Goal: Transaction & Acquisition: Purchase product/service

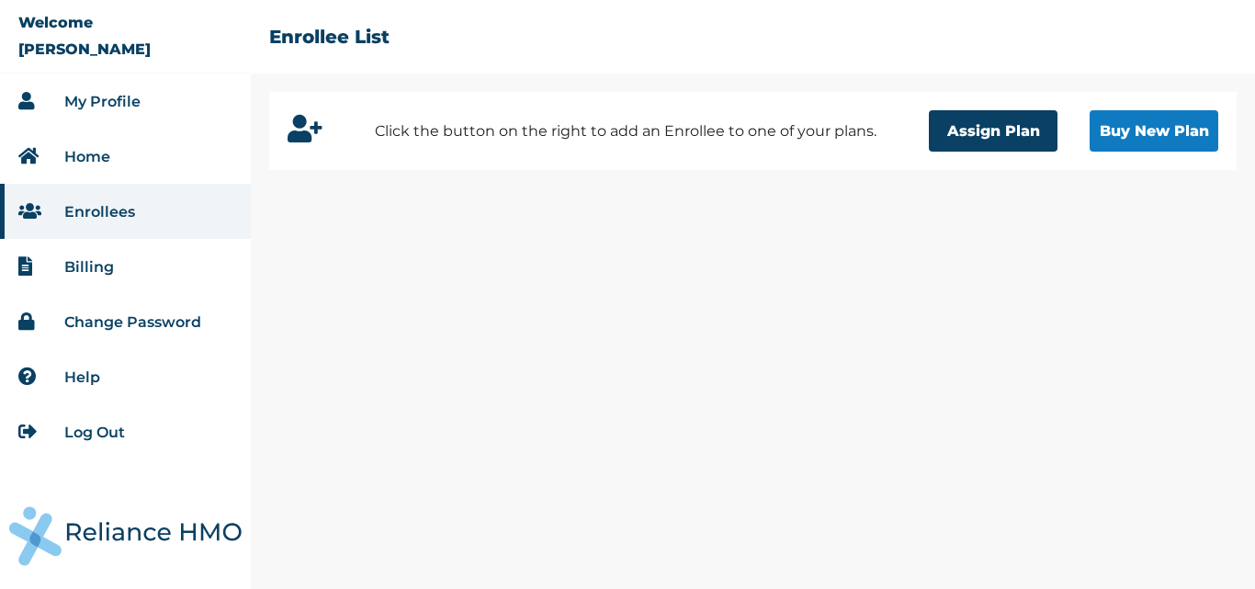
click at [125, 96] on link "My Profile" at bounding box center [102, 101] width 76 height 17
click at [1149, 125] on button "Buy New Plan" at bounding box center [1153, 130] width 129 height 41
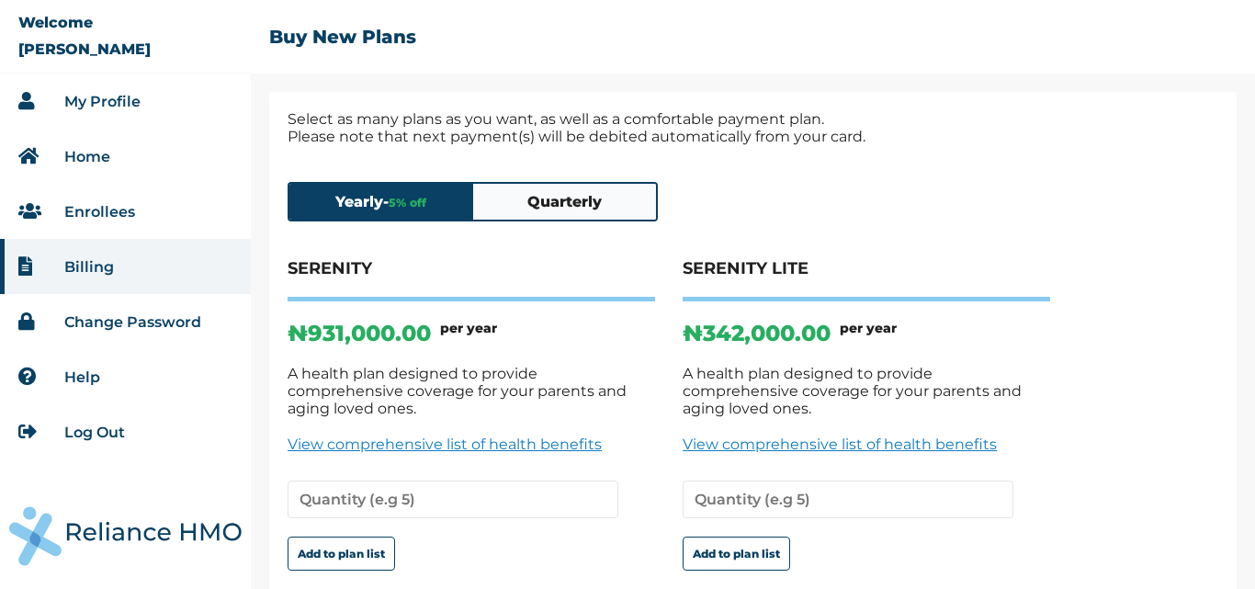
click at [822, 435] on link "View comprehensive list of health benefits" at bounding box center [866, 443] width 367 height 17
click at [501, 195] on button "Quarterly" at bounding box center [565, 202] width 184 height 36
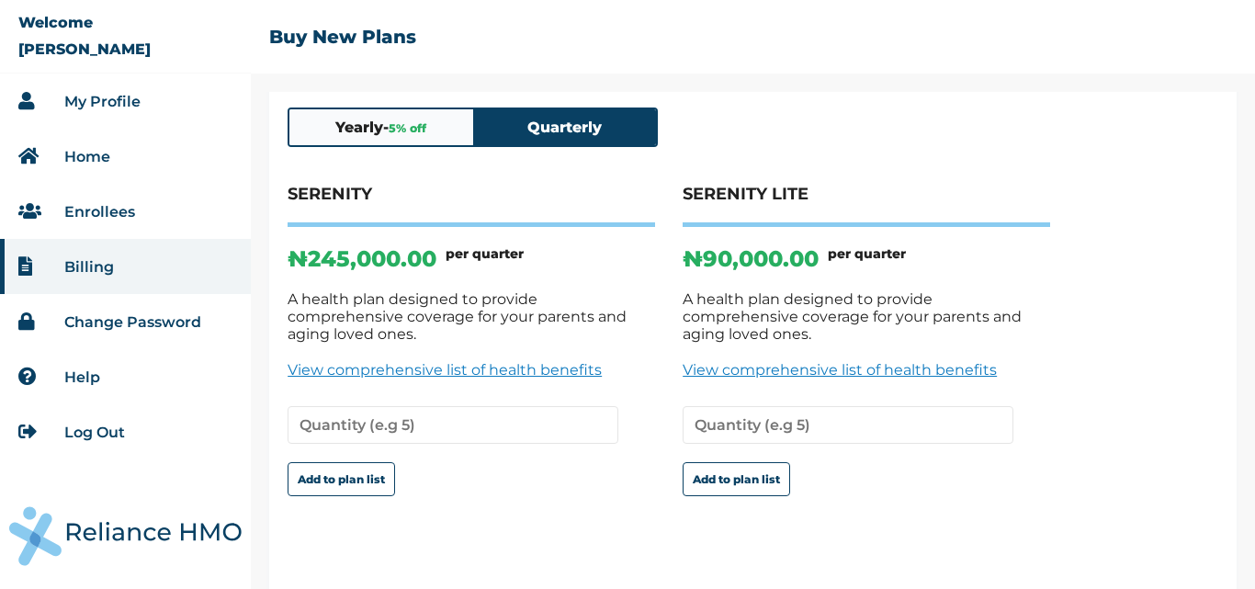
scroll to position [88, 0]
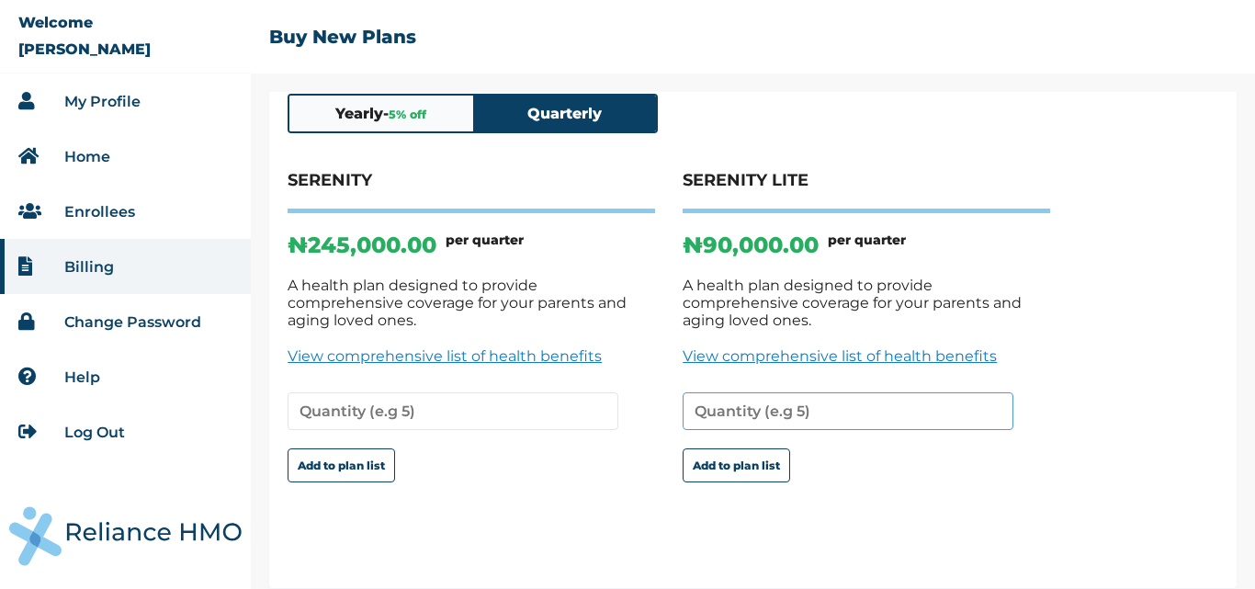
click at [728, 400] on input "number" at bounding box center [848, 411] width 331 height 38
type input "1"
click at [988, 394] on input "1" at bounding box center [848, 411] width 331 height 38
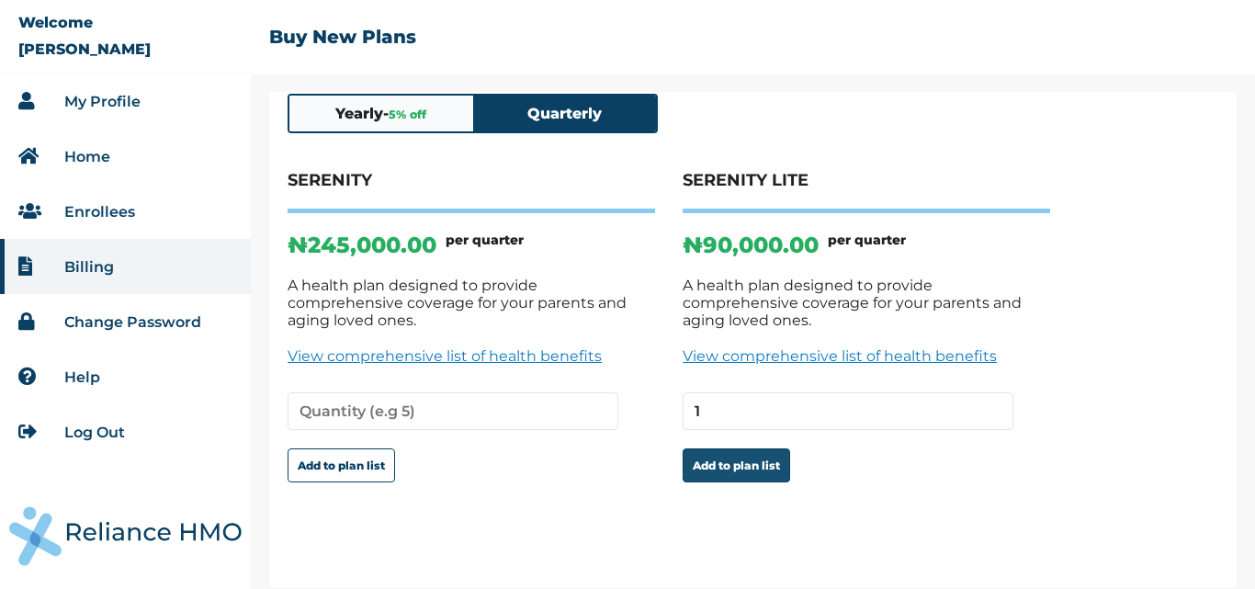
click at [751, 449] on button "Add to plan list" at bounding box center [736, 465] width 107 height 34
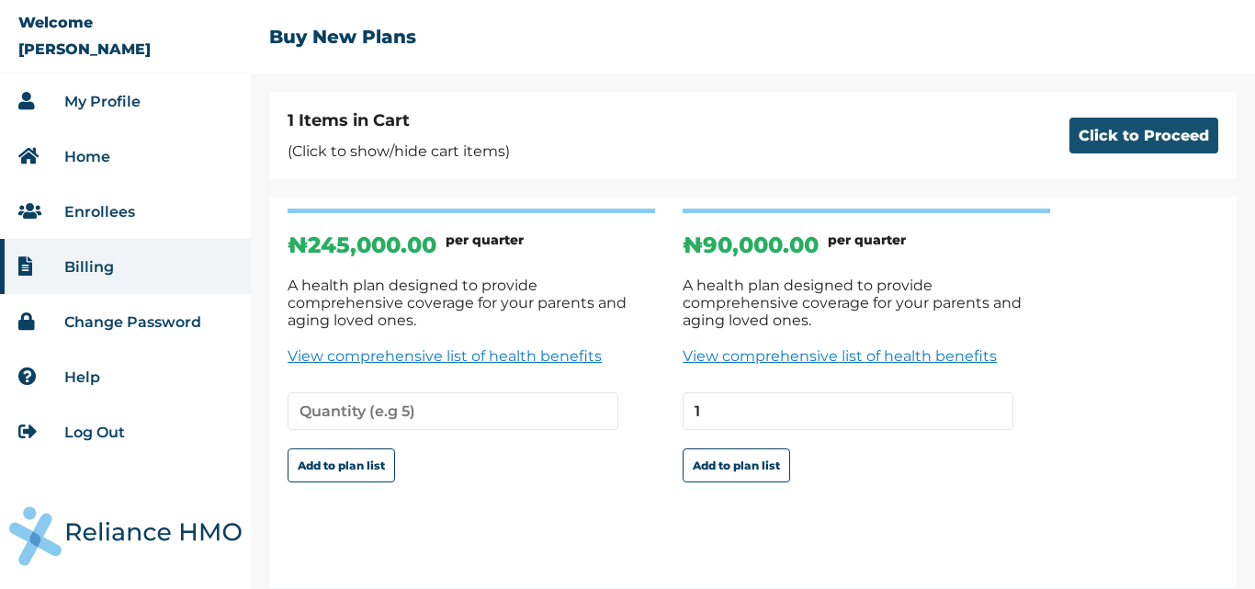
click at [1143, 128] on button "Click to Proceed" at bounding box center [1143, 136] width 149 height 36
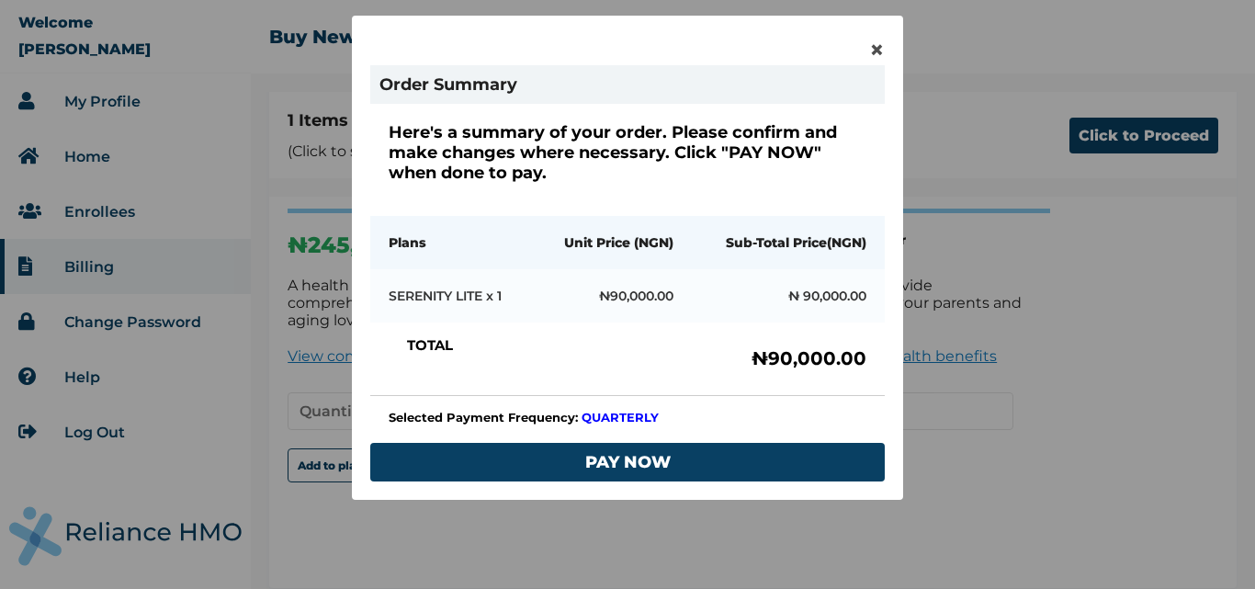
scroll to position [143, 0]
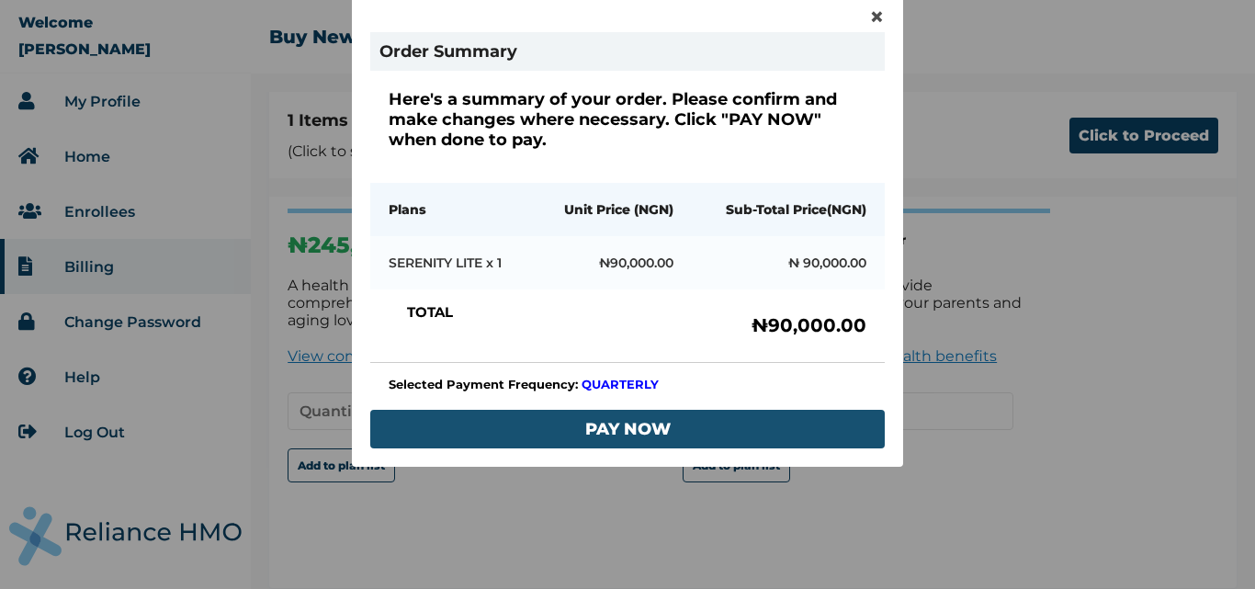
click at [636, 423] on button "PAY NOW" at bounding box center [627, 429] width 514 height 39
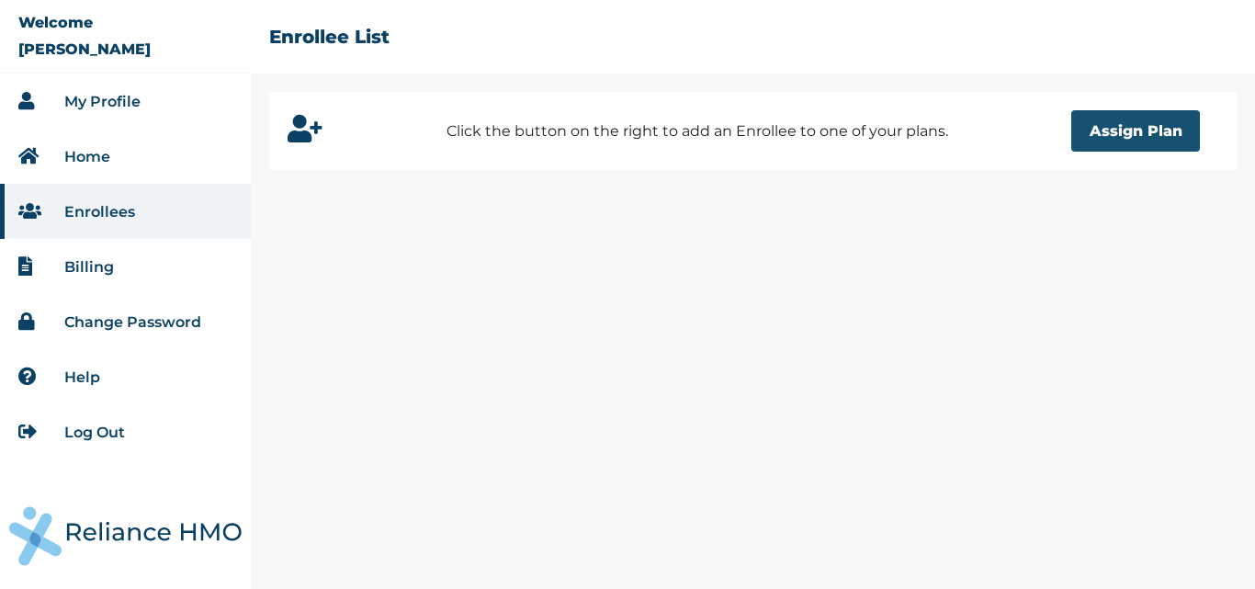
click at [1107, 132] on button "Assign Plan" at bounding box center [1135, 130] width 129 height 41
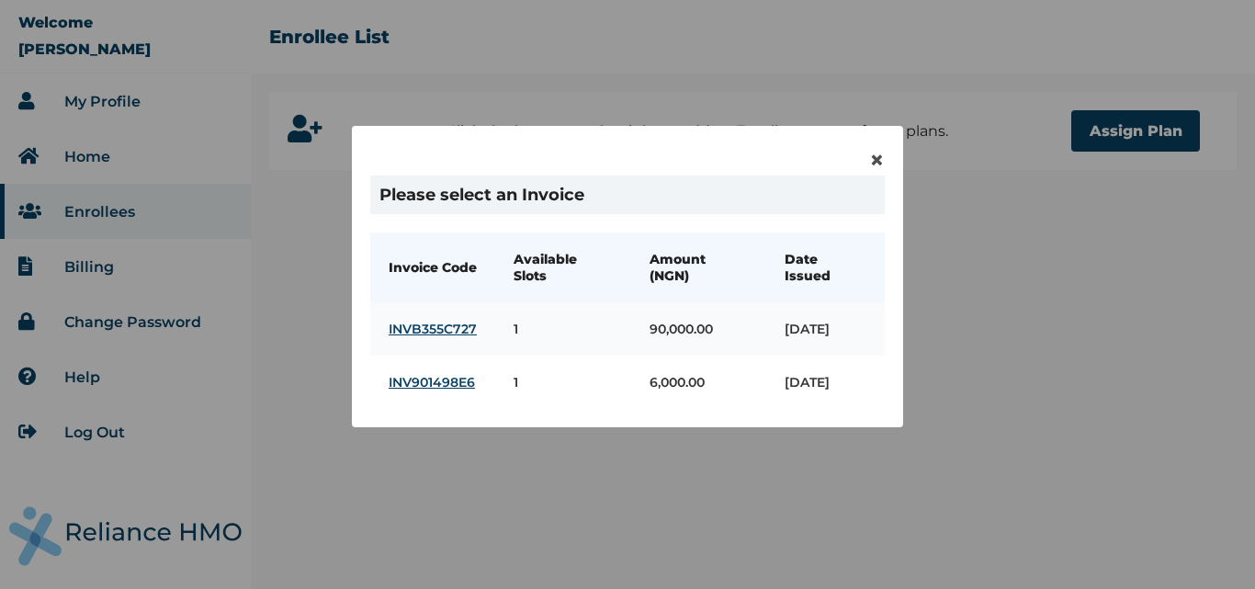
click at [427, 337] on link "INVB355C727" at bounding box center [433, 329] width 88 height 17
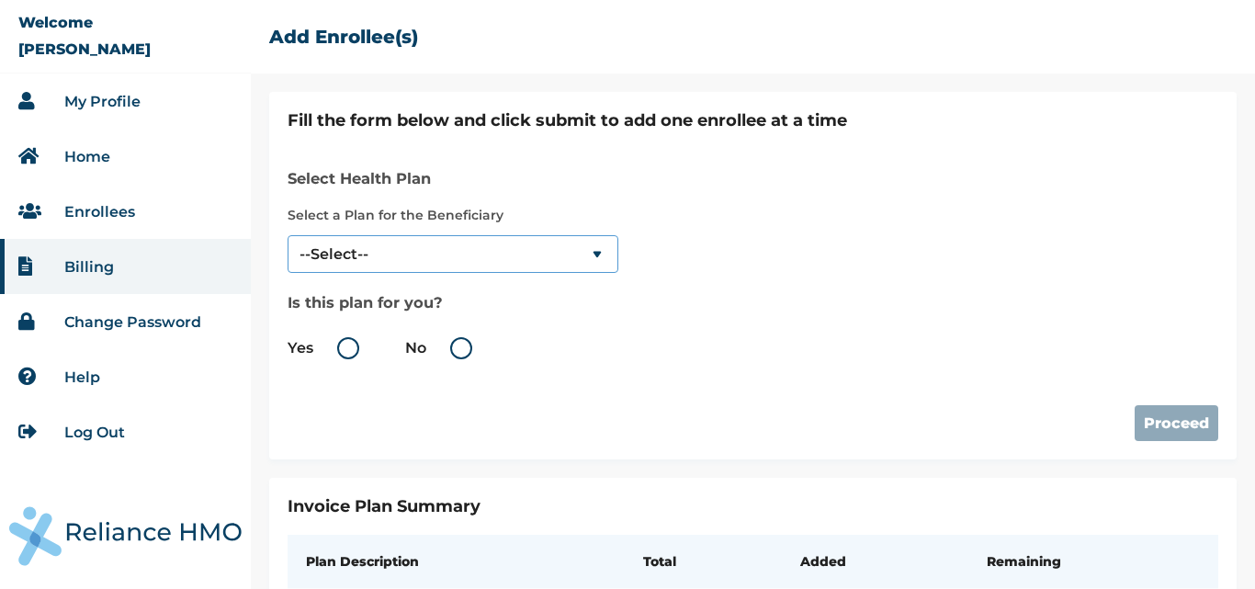
click at [597, 254] on select "--Select-- SERENITY LITE" at bounding box center [453, 254] width 331 height 38
click at [119, 99] on link "My Profile" at bounding box center [102, 101] width 76 height 17
click at [601, 253] on select "--Select-- SERENITY LITE" at bounding box center [453, 254] width 331 height 38
select select "18028"
click at [288, 235] on select "--Select-- SERENITY LITE" at bounding box center [453, 254] width 331 height 38
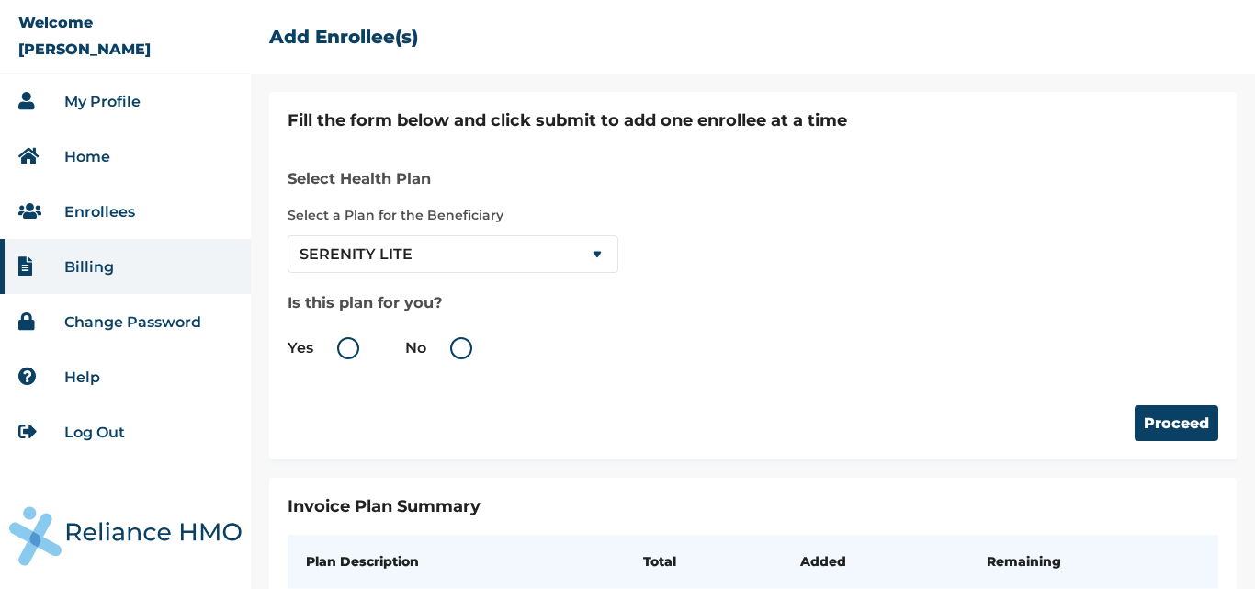
click at [339, 345] on label "Yes" at bounding box center [328, 348] width 81 height 22
click at [332, 345] on input "Yes" at bounding box center [316, 347] width 29 height 29
radio input "true"
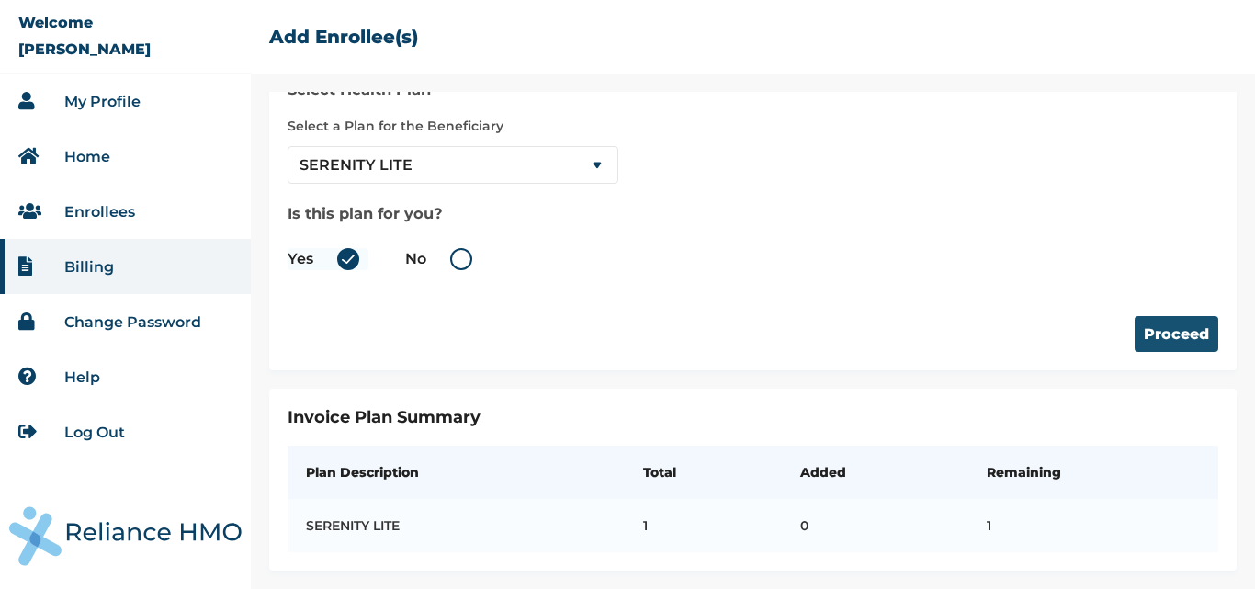
click at [1168, 329] on button "Proceed" at bounding box center [1177, 334] width 84 height 36
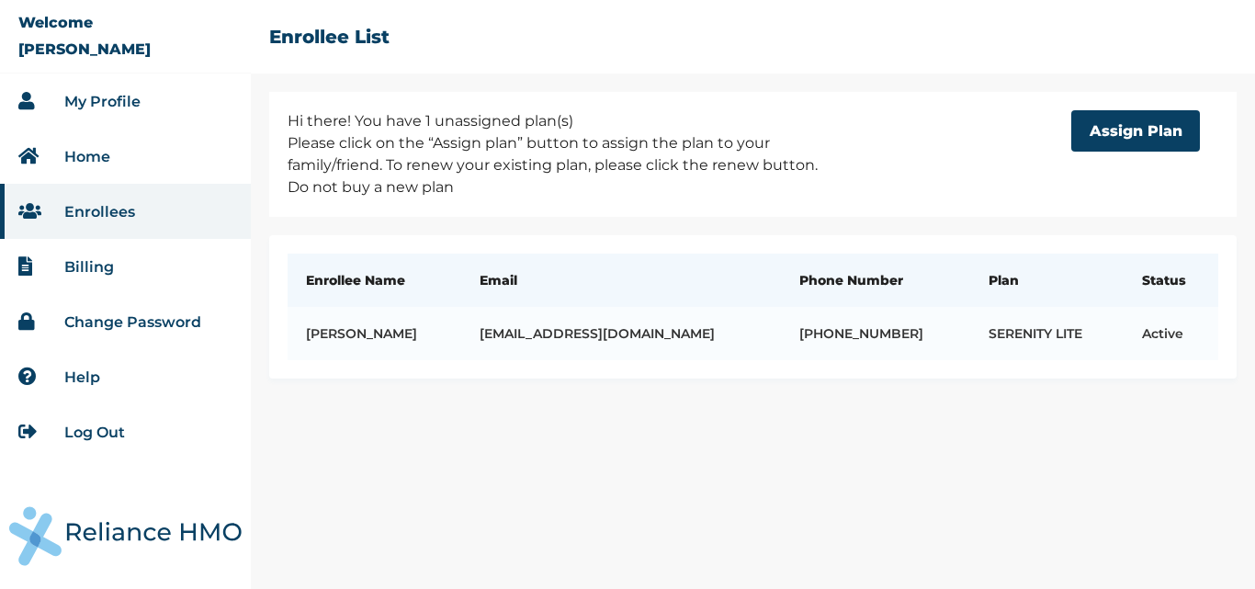
click at [112, 93] on link "My Profile" at bounding box center [102, 101] width 76 height 17
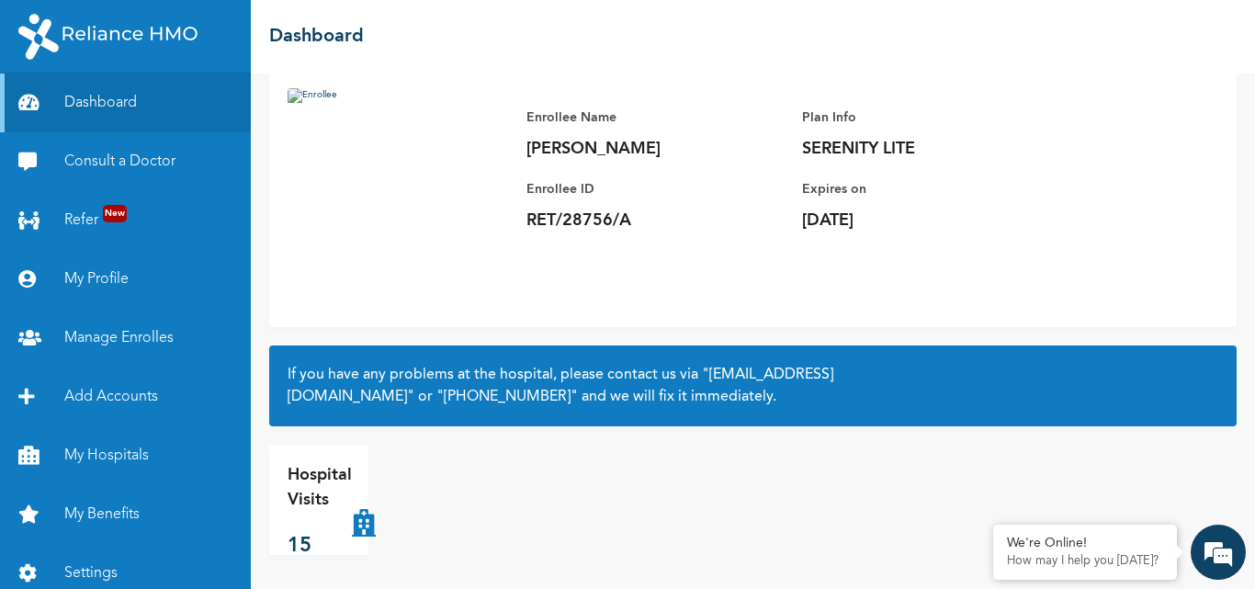
scroll to position [122, 0]
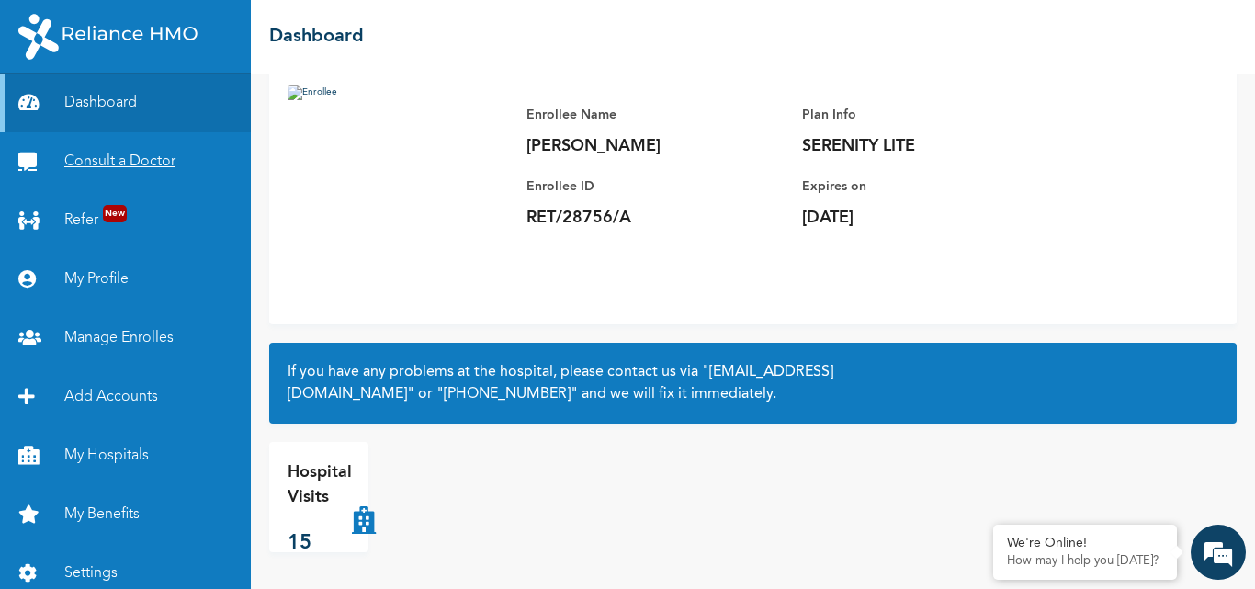
click at [161, 158] on link "Consult a Doctor" at bounding box center [125, 161] width 251 height 59
